Goal: Book appointment/travel/reservation

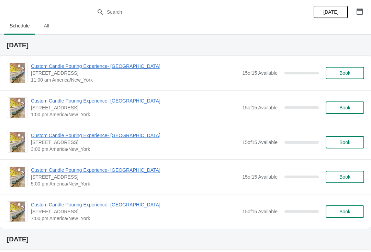
scroll to position [11, 0]
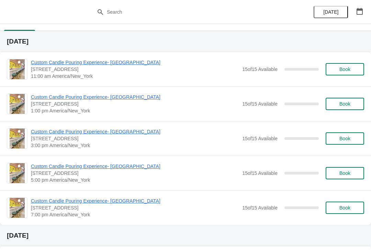
click at [361, 15] on button "button" at bounding box center [359, 11] width 12 height 12
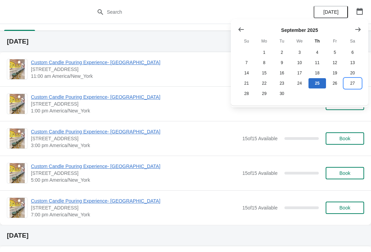
click at [353, 88] on button "27" at bounding box center [353, 83] width 18 height 10
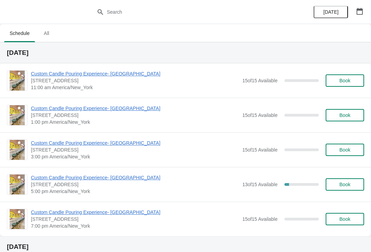
scroll to position [0, 0]
click at [47, 31] on span "All" at bounding box center [46, 33] width 17 height 12
click at [357, 14] on icon "button" at bounding box center [359, 11] width 6 height 7
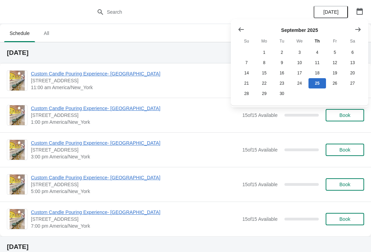
click at [355, 35] on button "Show next month, October 2025" at bounding box center [358, 29] width 12 height 12
click at [354, 32] on button "Show next month, November 2025" at bounding box center [358, 29] width 12 height 12
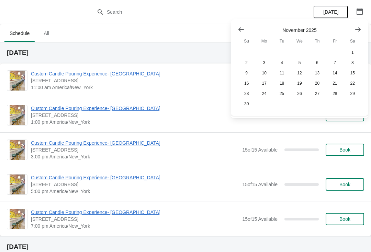
click at [358, 30] on icon "Show next month, December 2025" at bounding box center [357, 29] width 5 height 4
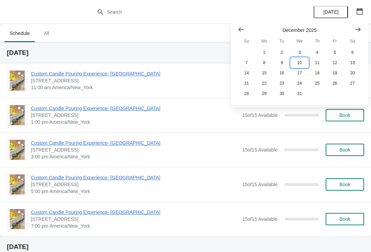
click at [296, 68] on button "10" at bounding box center [299, 63] width 18 height 10
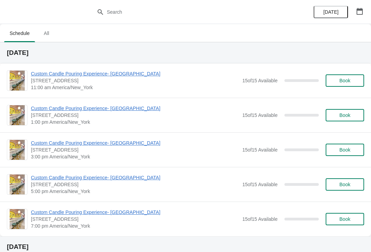
click at [46, 30] on span "All" at bounding box center [46, 33] width 17 height 12
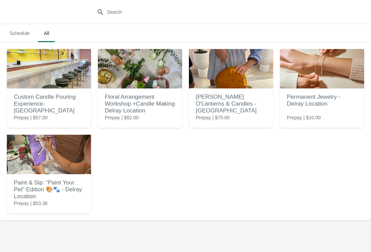
click at [131, 93] on h2 "Floral Arrangement Workshop +Candle Making Delray Location" at bounding box center [140, 103] width 70 height 27
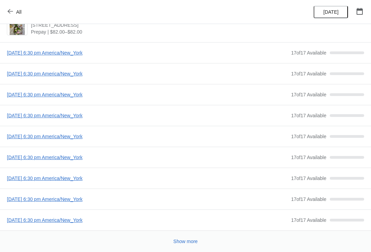
scroll to position [16, 0]
